Goal: Information Seeking & Learning: Learn about a topic

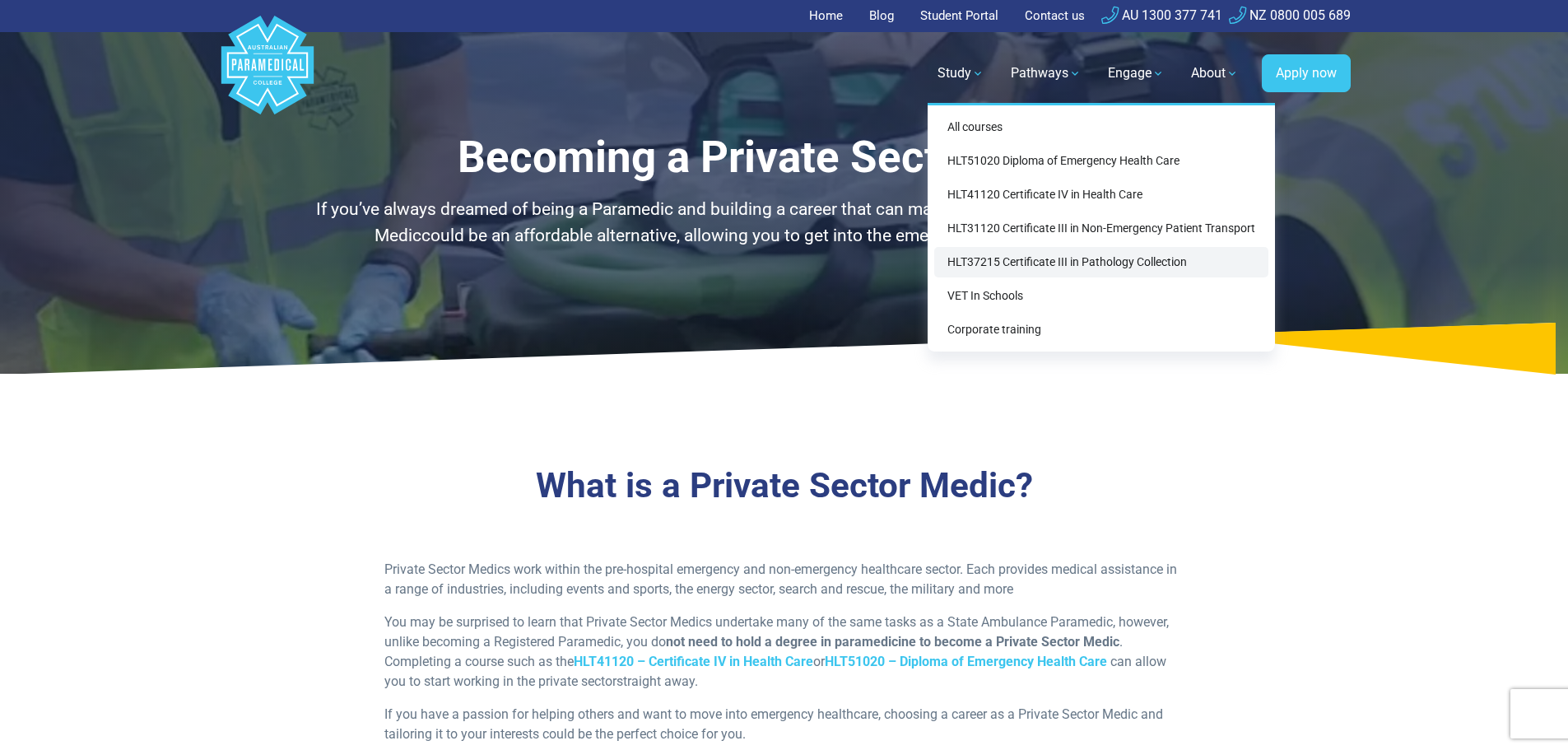
click at [1006, 265] on link "HLT37215 Certificate III in Pathology Collection" at bounding box center [1101, 262] width 334 height 31
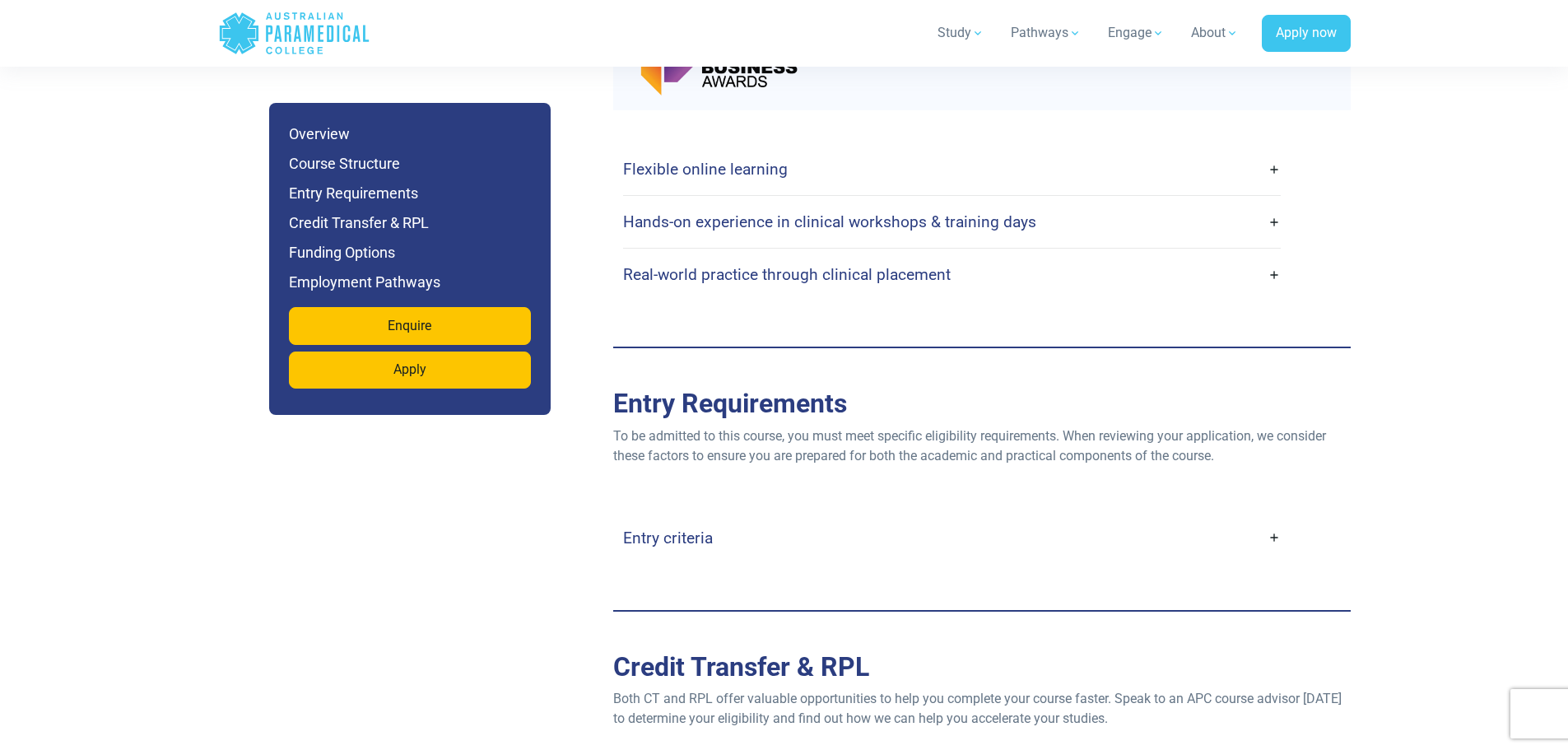
scroll to position [3952, 0]
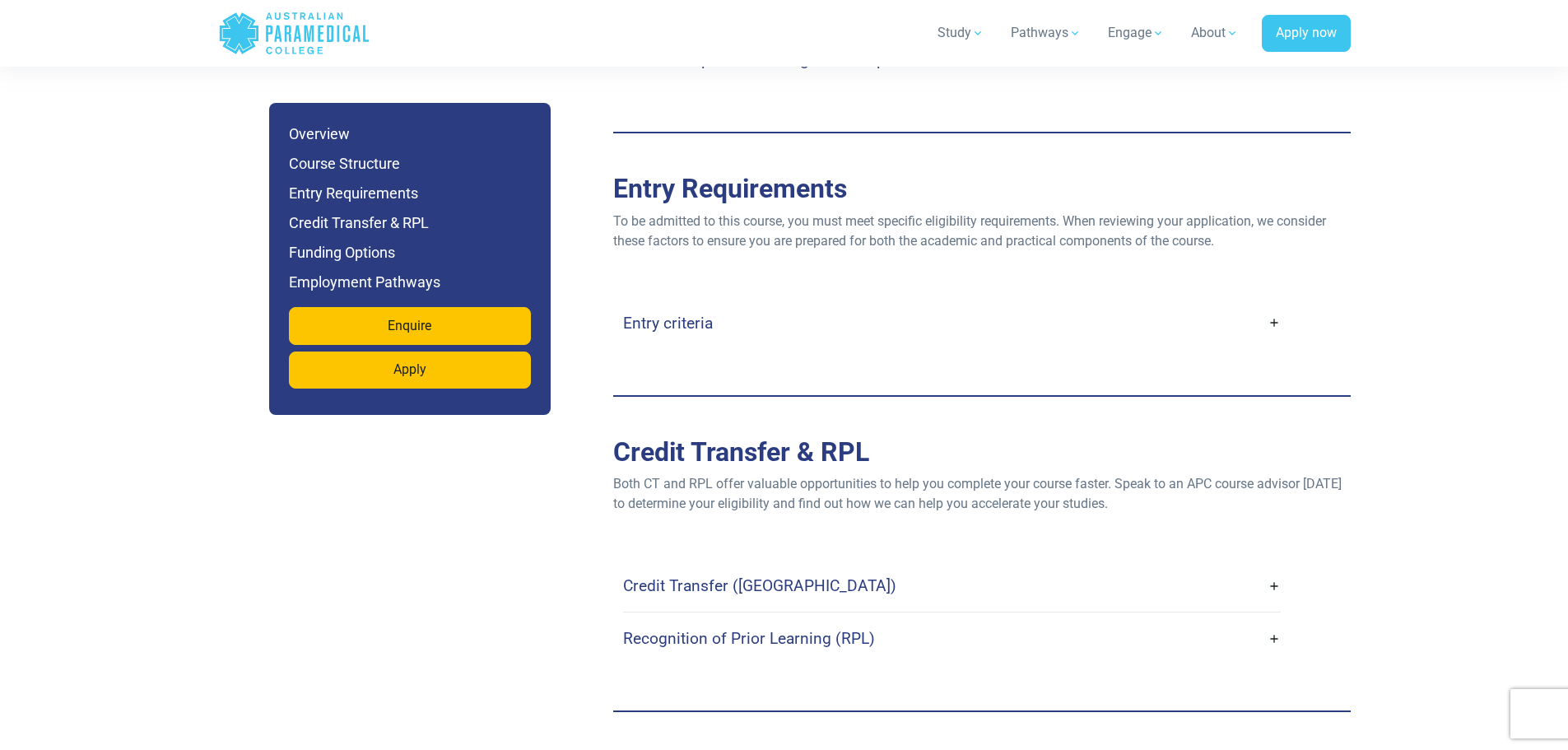
click at [686, 314] on h4 "Entry criteria" at bounding box center [668, 323] width 90 height 19
click at [1276, 304] on link "Entry criteria" at bounding box center [952, 323] width 658 height 39
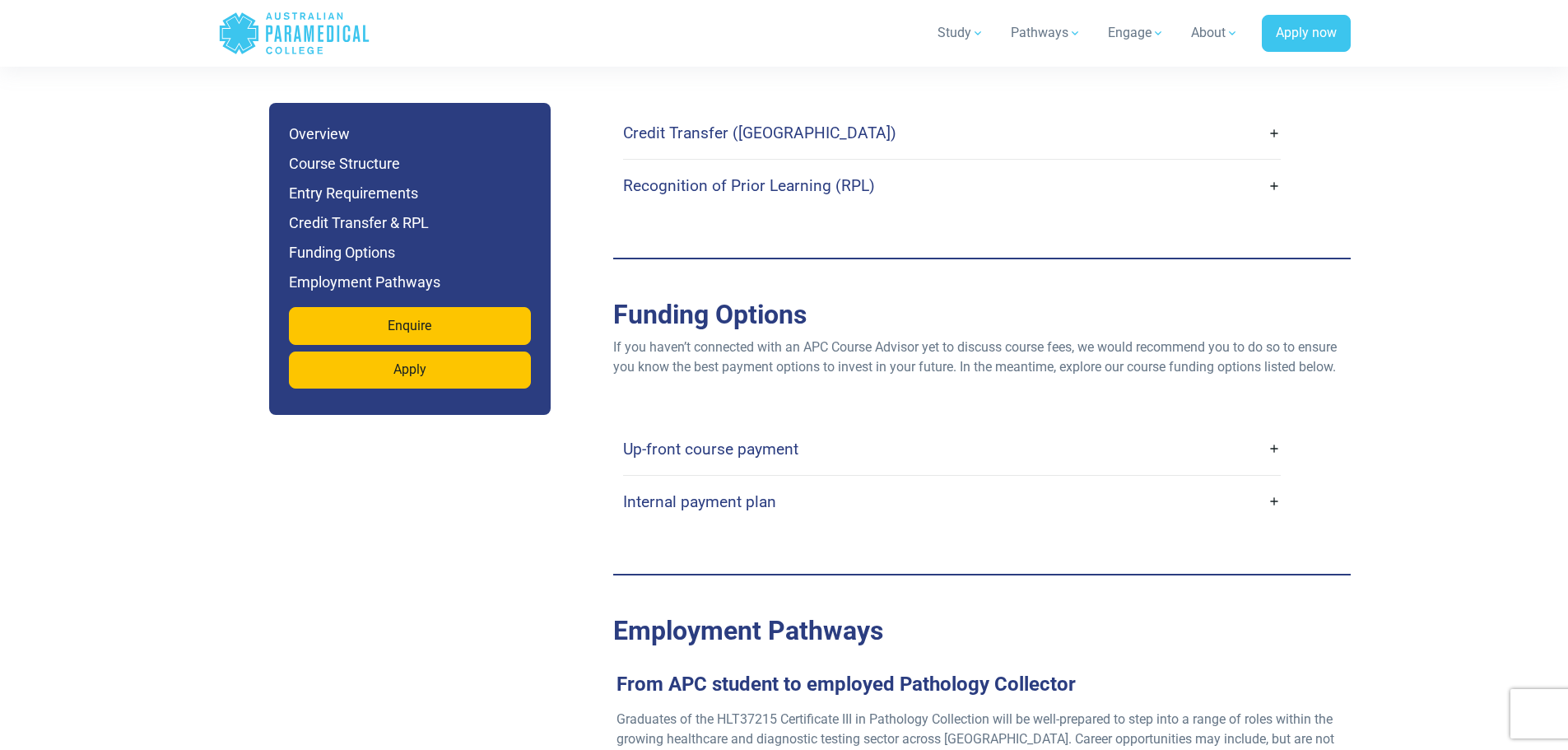
scroll to position [5022, 0]
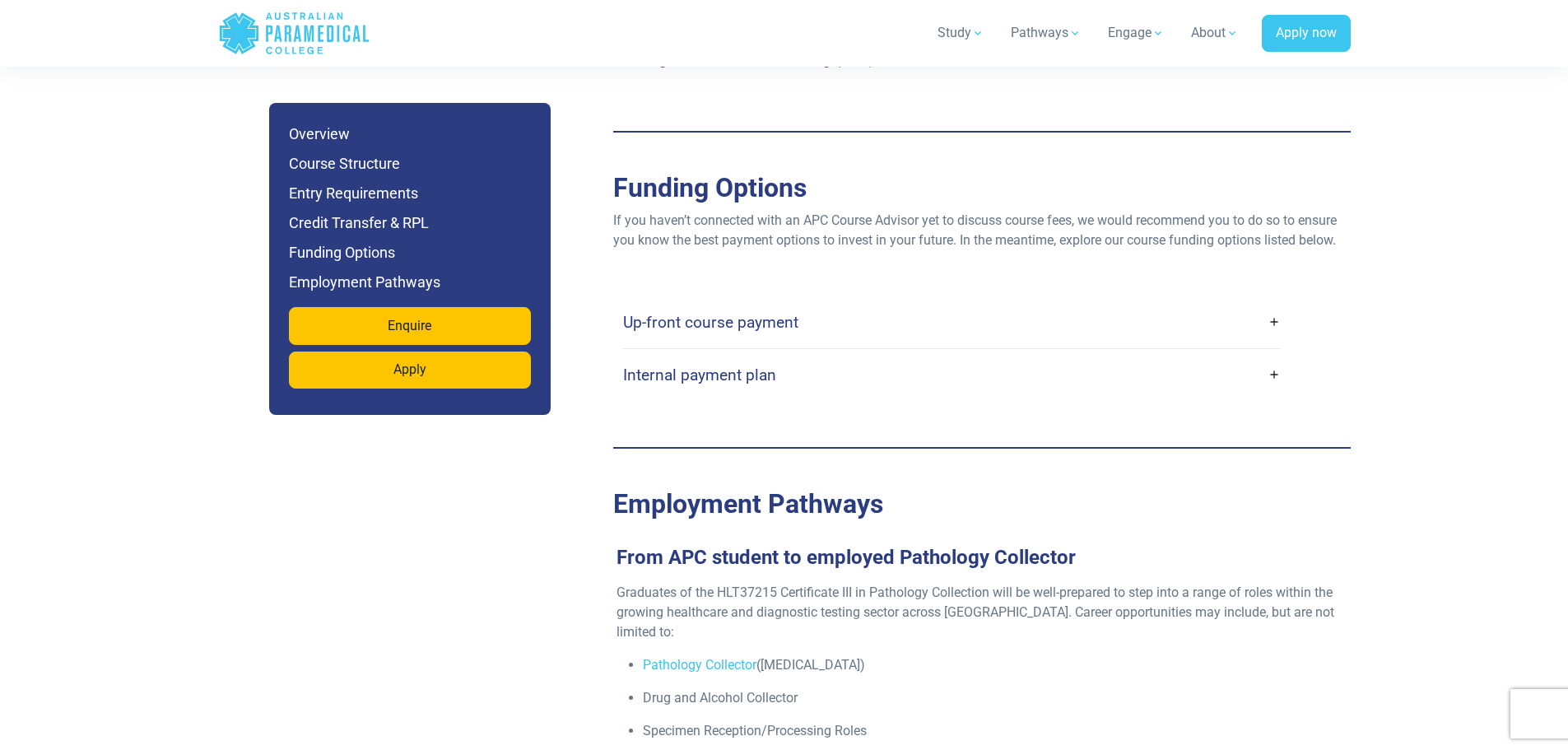
click at [1273, 304] on link "Up-front course payment" at bounding box center [952, 322] width 658 height 39
click at [1274, 303] on link "Up-front course payment" at bounding box center [952, 322] width 658 height 39
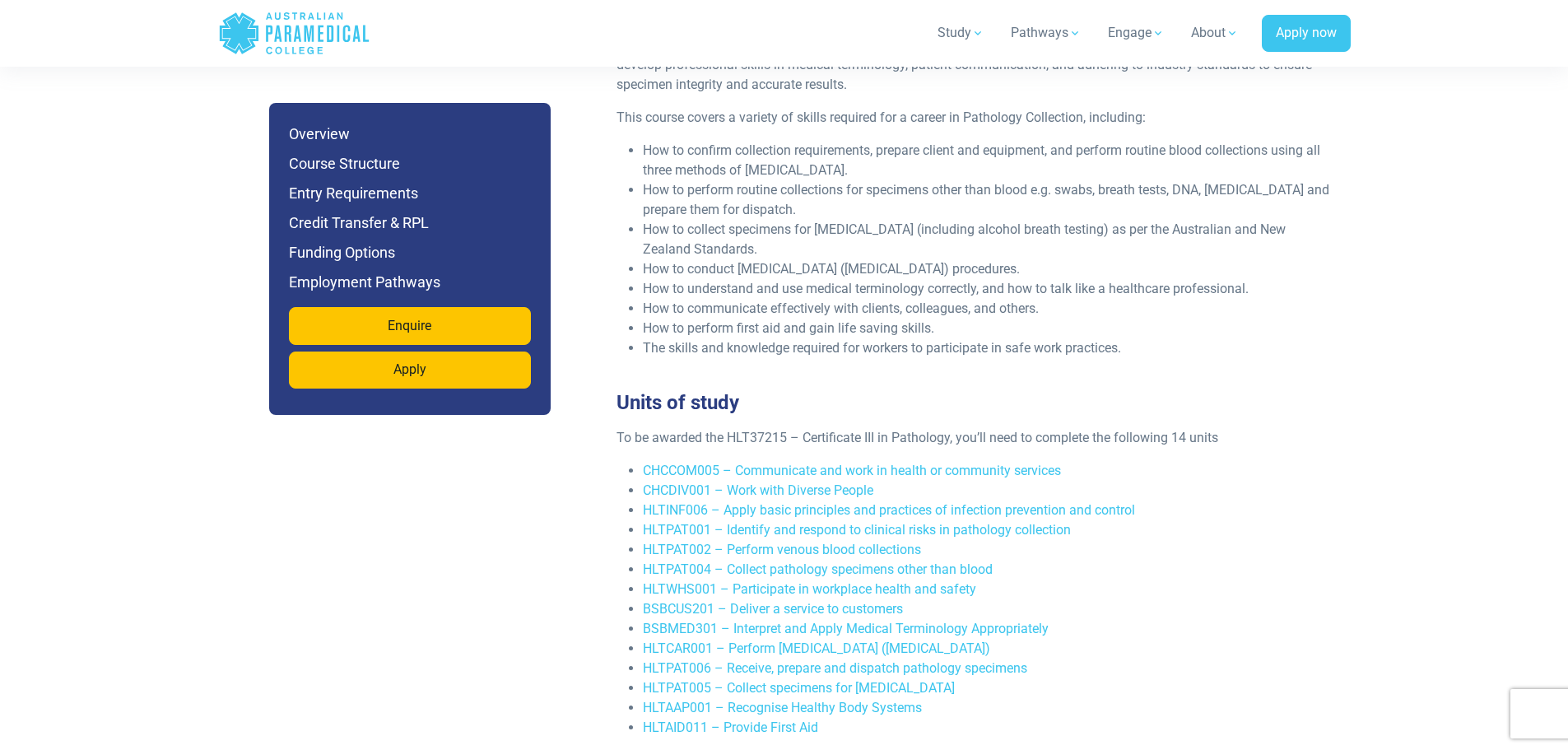
scroll to position [2388, 0]
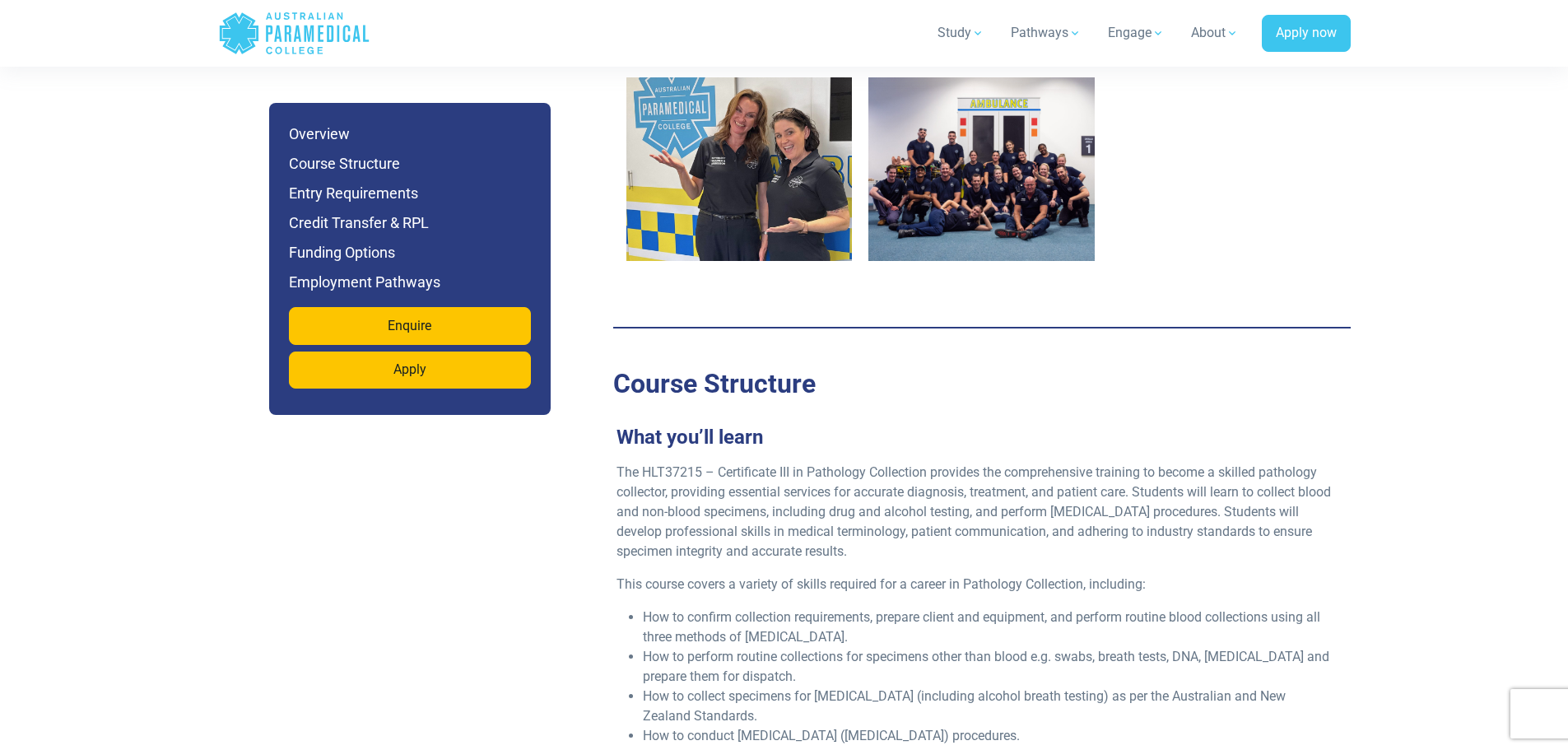
click at [305, 27] on icon "Australian Paramedical College" at bounding box center [308, 33] width 10 height 17
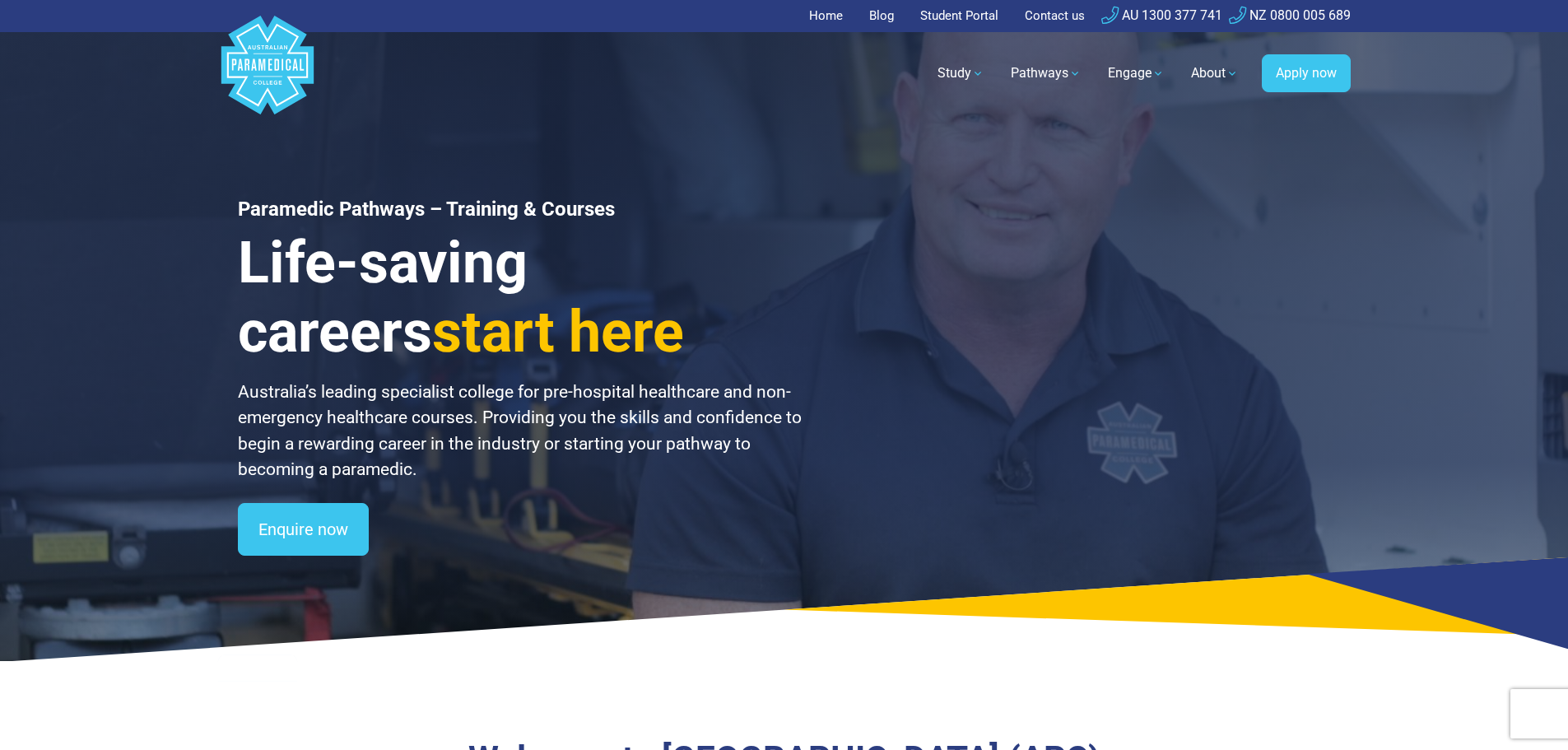
click at [834, 13] on link "Home" at bounding box center [830, 16] width 44 height 33
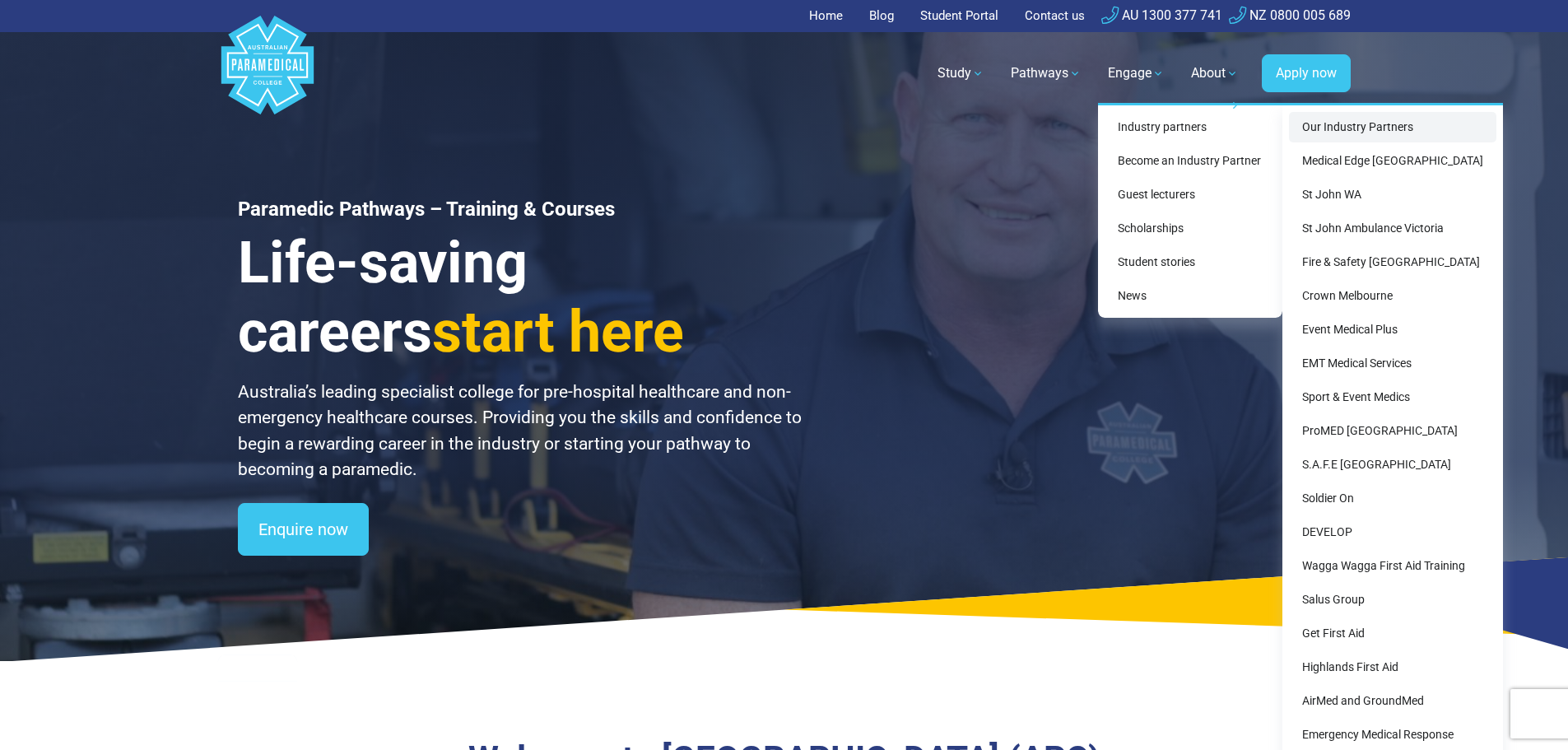
click at [1366, 126] on link "Our Industry Partners" at bounding box center [1392, 126] width 207 height 31
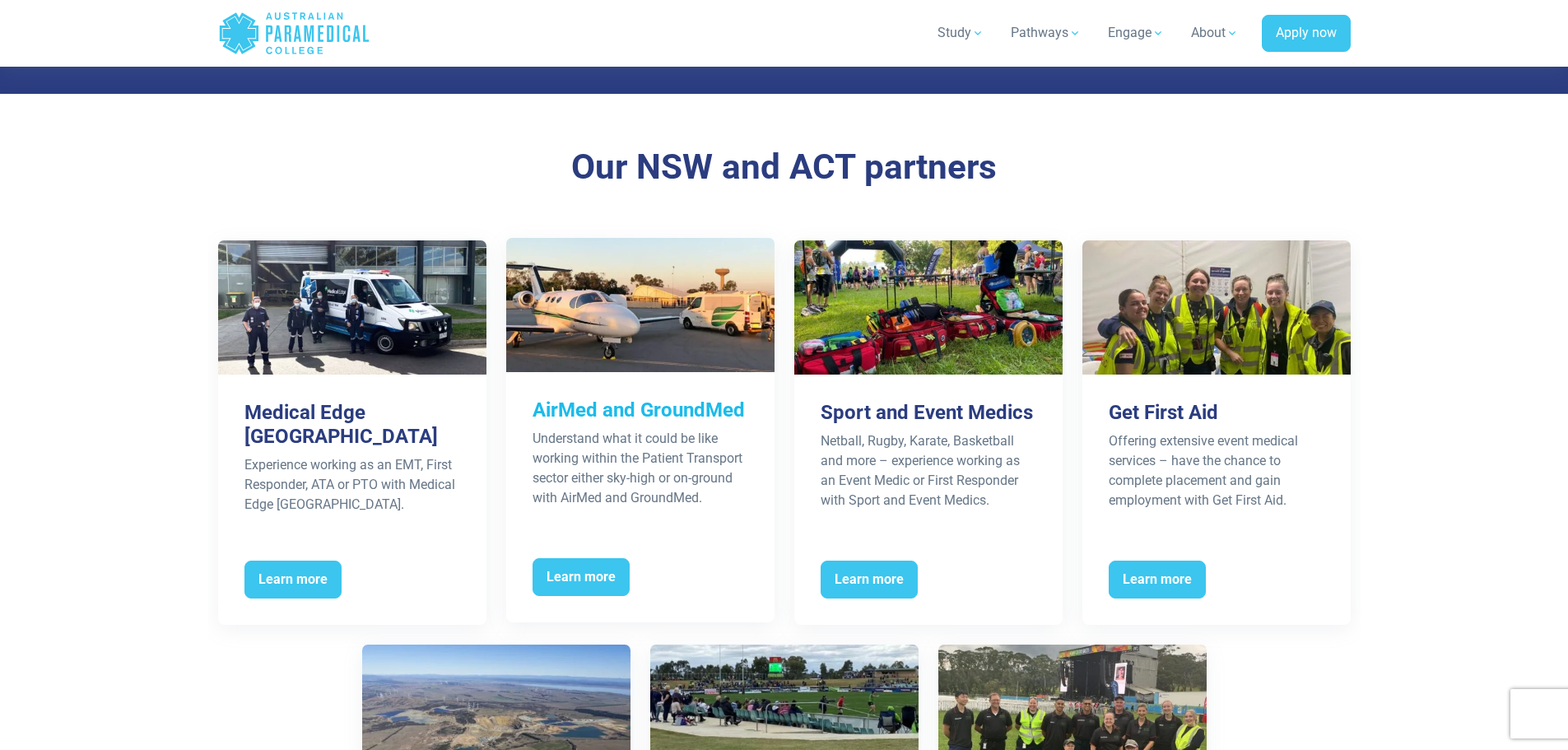
scroll to position [1482, 0]
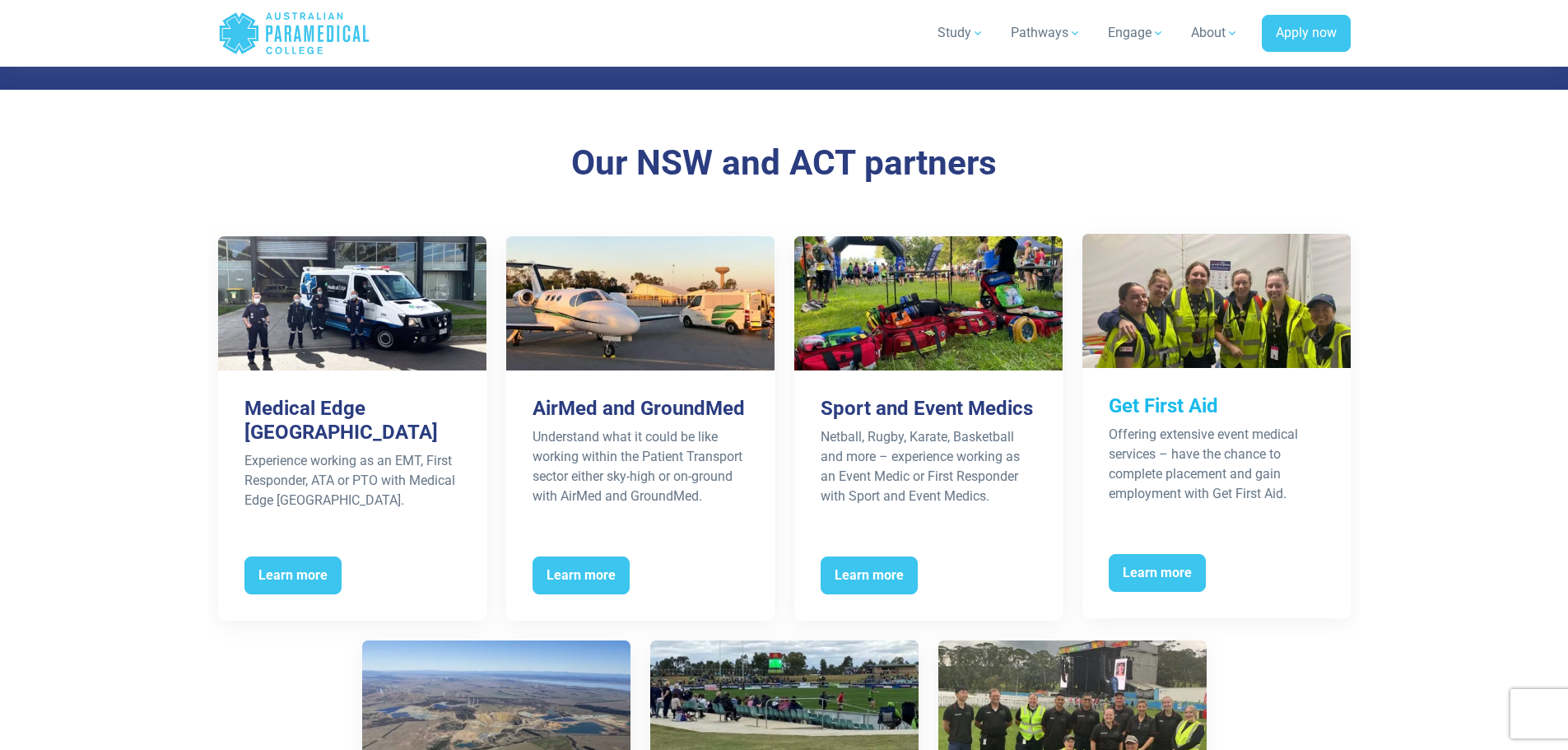
click at [1177, 408] on h3 "Get First Aid" at bounding box center [1216, 406] width 216 height 24
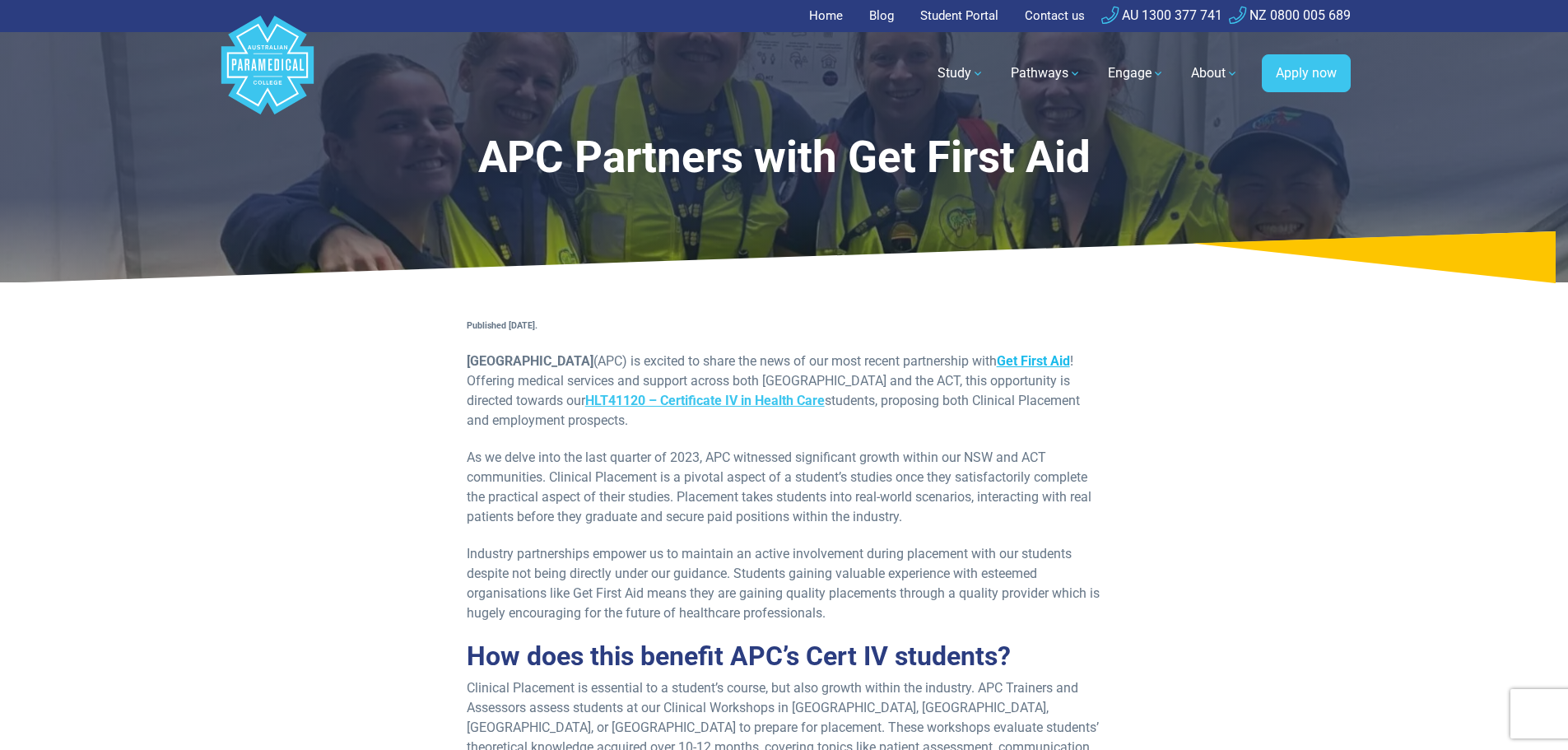
click at [997, 369] on link "Get First Aid" at bounding box center [1033, 361] width 73 height 16
click at [818, 12] on link "Home" at bounding box center [830, 16] width 44 height 33
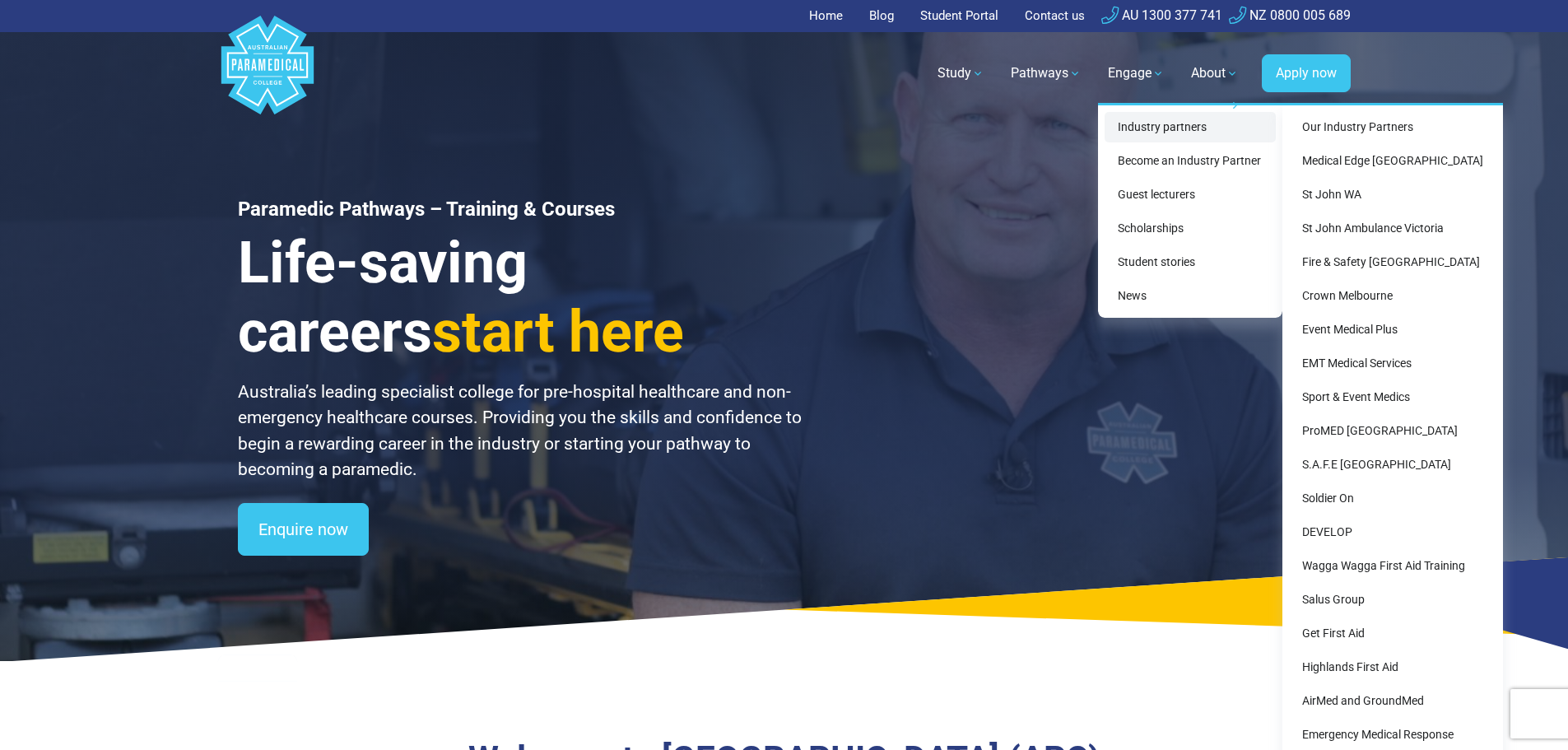
click at [1157, 127] on link "Industry partners" at bounding box center [1190, 126] width 171 height 31
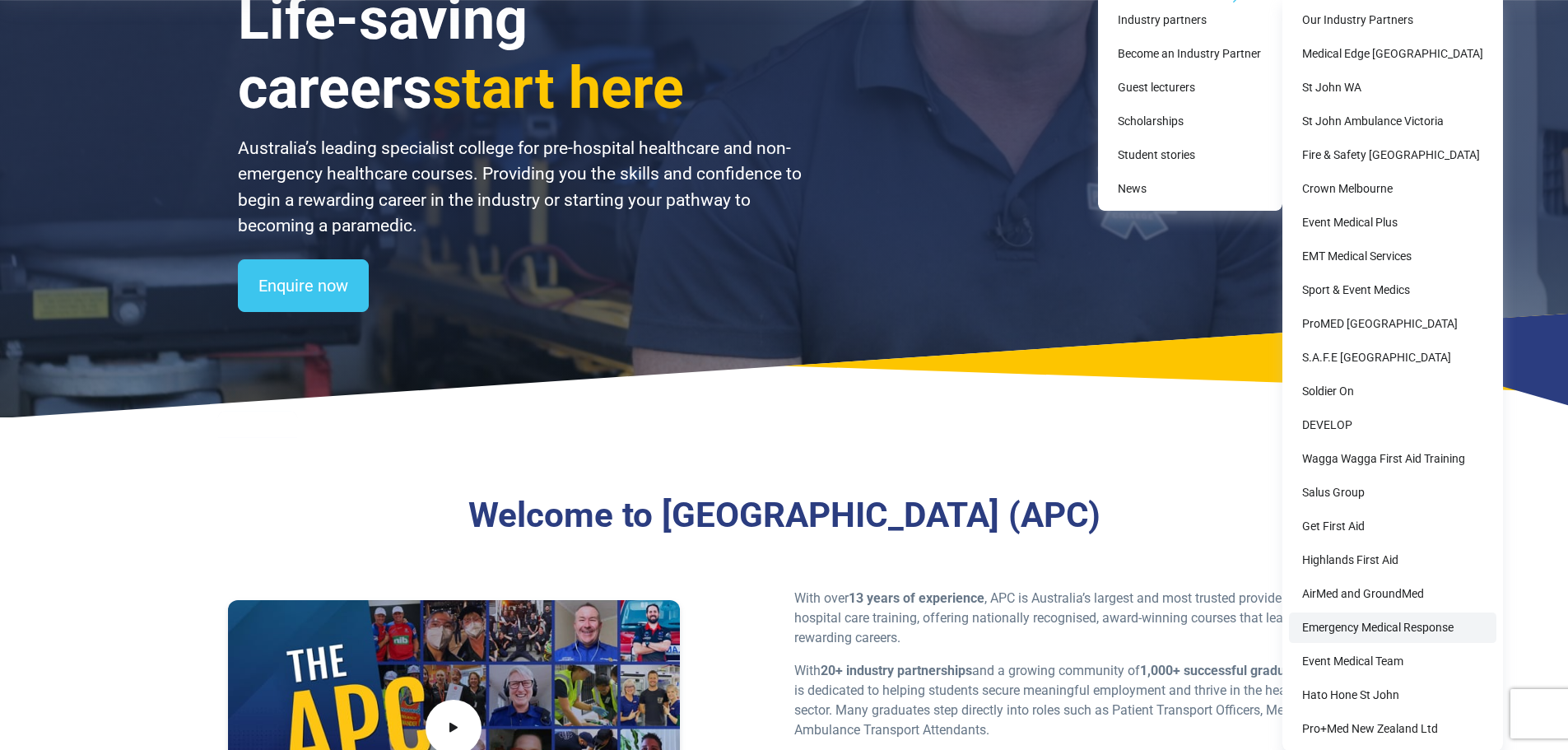
scroll to position [412, 0]
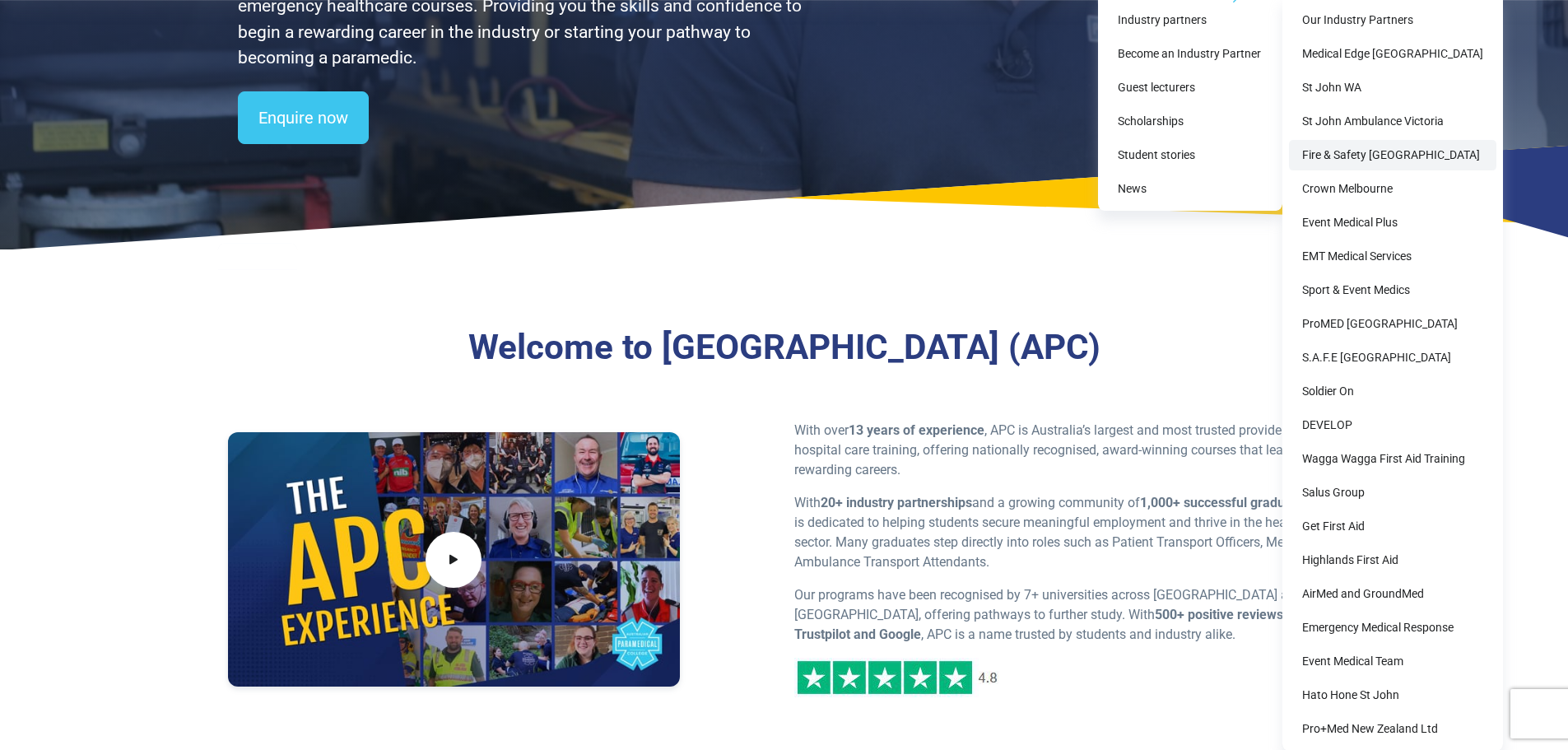
click at [1352, 153] on link "Fire & Safety [GEOGRAPHIC_DATA]" at bounding box center [1392, 155] width 207 height 31
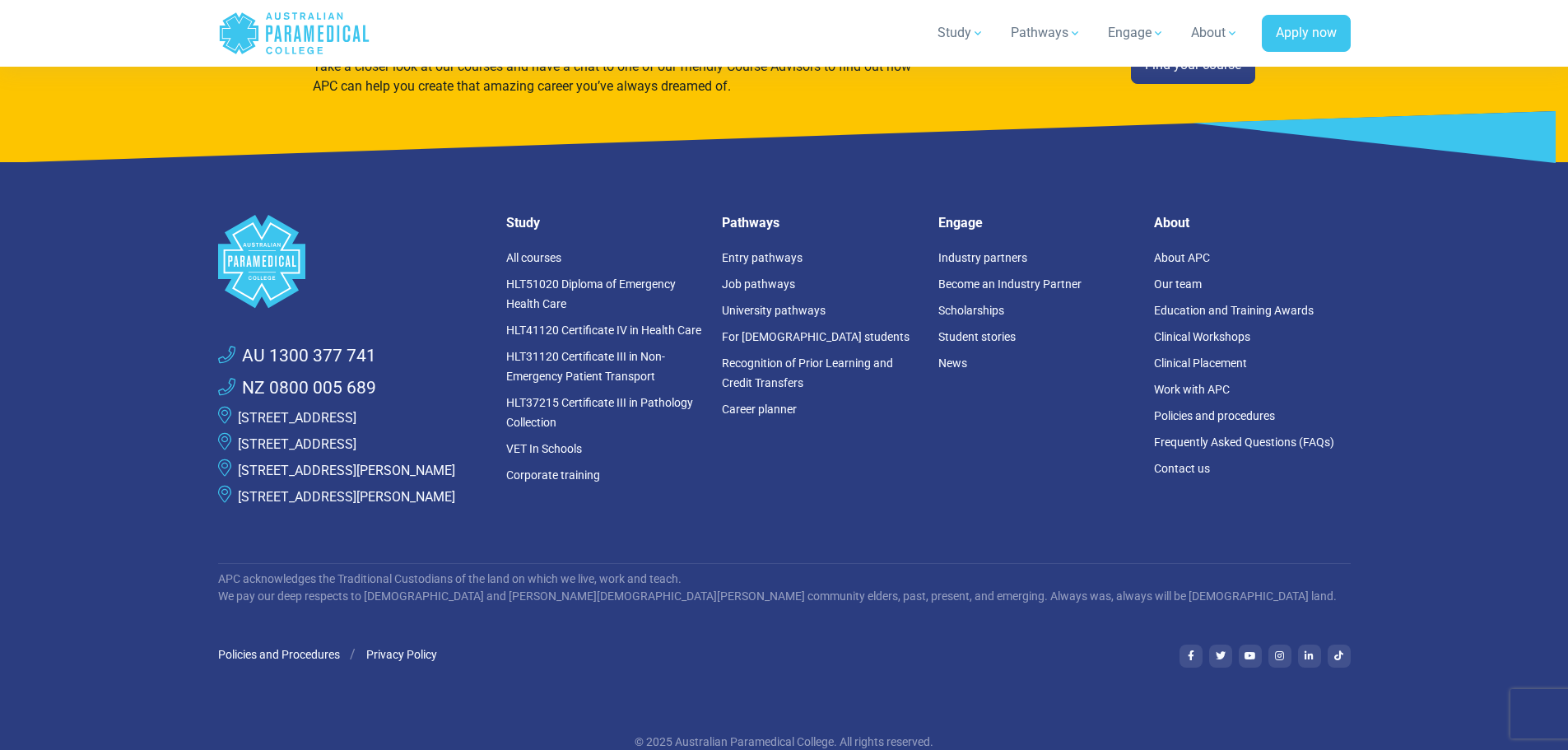
scroll to position [3375, 0]
